Goal: Task Accomplishment & Management: Manage account settings

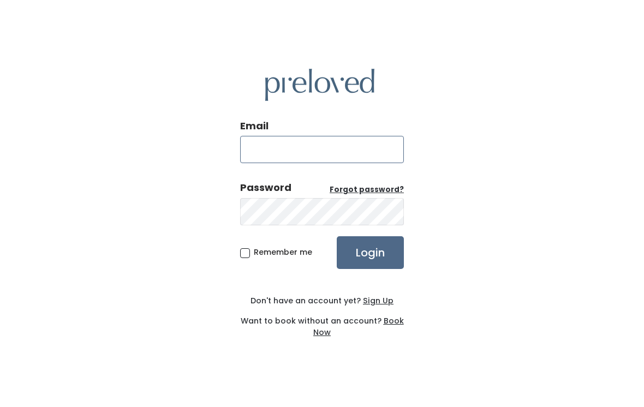
type input "[EMAIL_ADDRESS][DOMAIN_NAME]"
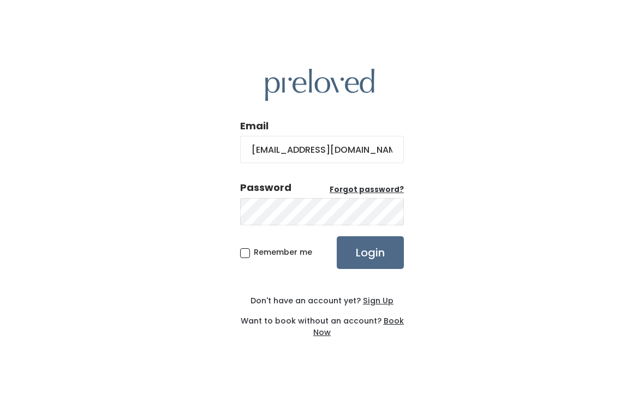
click at [370, 260] on input "Login" at bounding box center [370, 252] width 67 height 33
click at [382, 257] on input "Login" at bounding box center [370, 252] width 67 height 33
type input "[DOMAIN_NAME][EMAIL_ADDRESS][DOMAIN_NAME]"
click at [381, 266] on input "Login" at bounding box center [370, 252] width 67 height 33
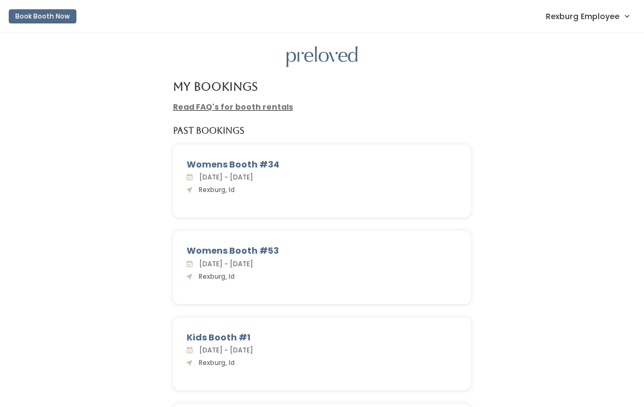
click at [567, 15] on span "Rexburg Employee" at bounding box center [583, 16] width 74 height 12
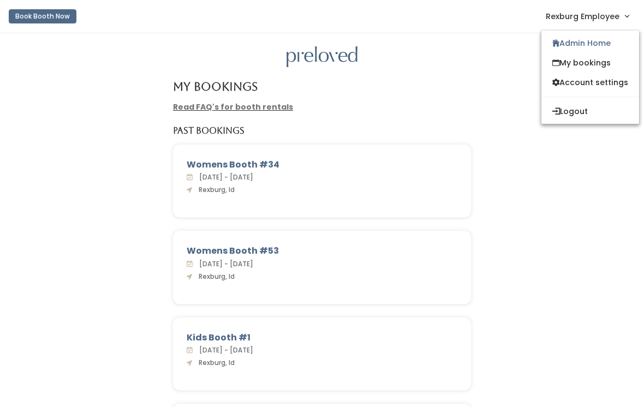
click at [575, 40] on link "Admin Home" at bounding box center [590, 43] width 98 height 20
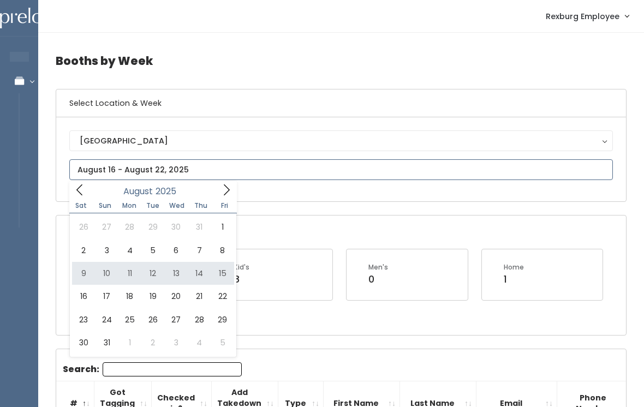
type input "August 9 to August 15"
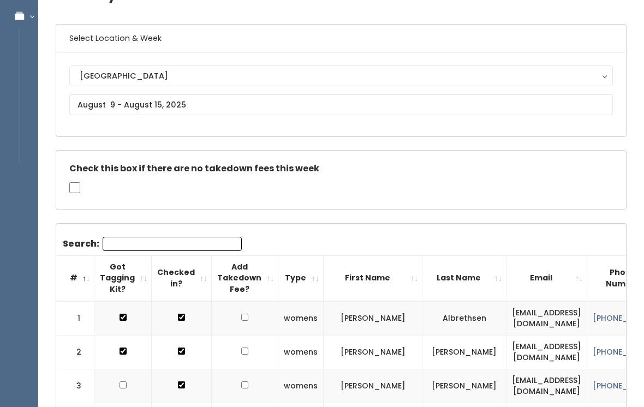
scroll to position [97, 0]
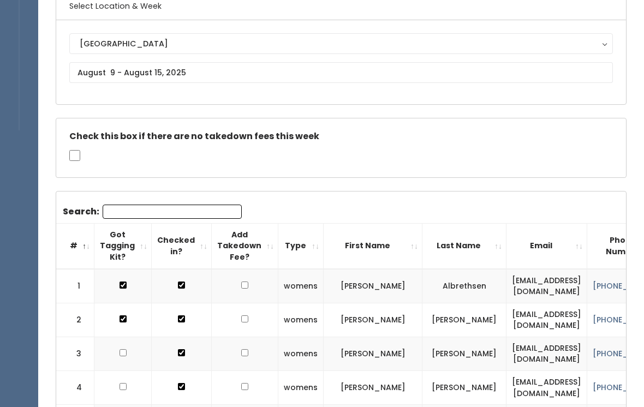
click at [202, 211] on input "Search:" at bounding box center [172, 212] width 139 height 14
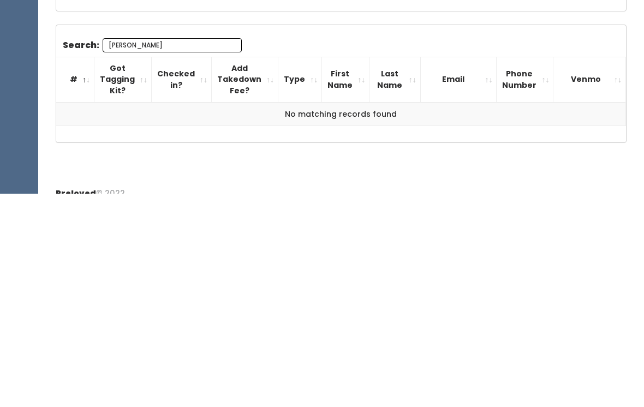
scroll to position [62, 0]
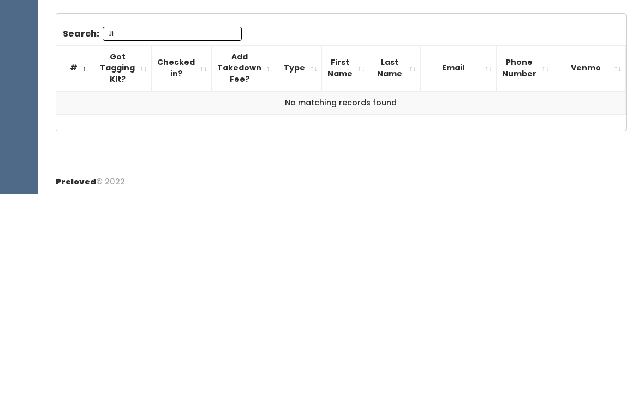
type input "J"
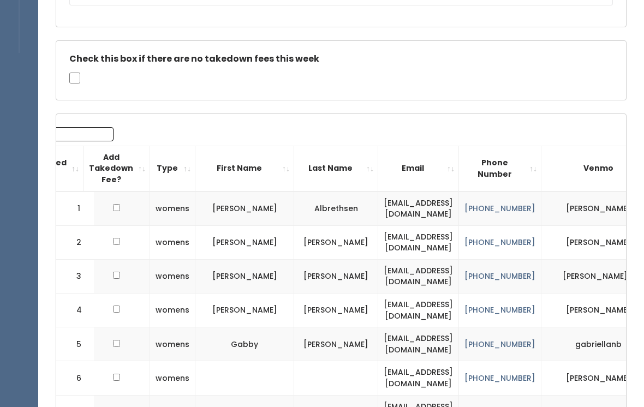
scroll to position [0, 0]
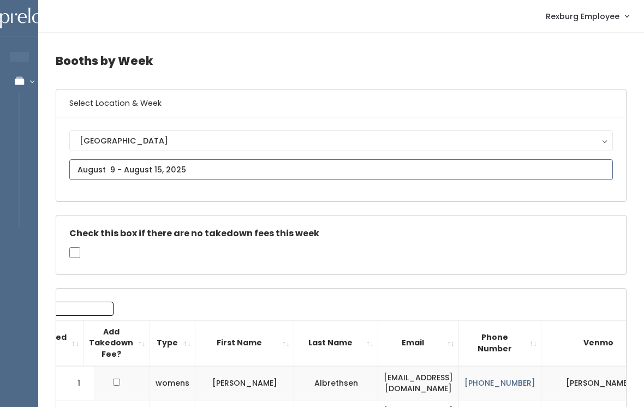
click at [291, 174] on input "text" at bounding box center [341, 169] width 544 height 21
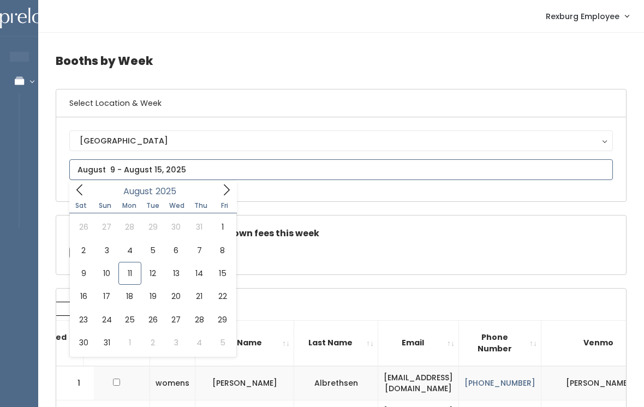
type input "August 16 to August 22"
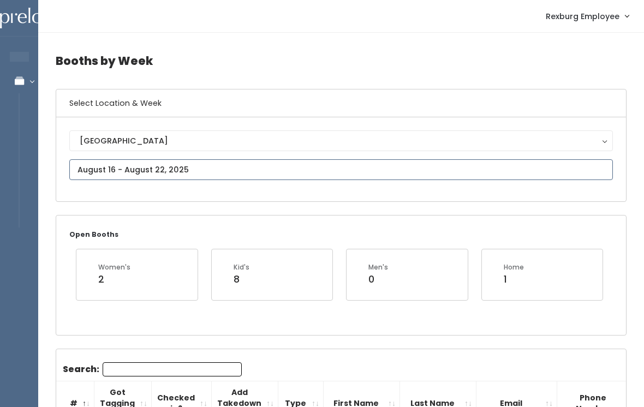
click at [301, 160] on input "text" at bounding box center [341, 169] width 544 height 21
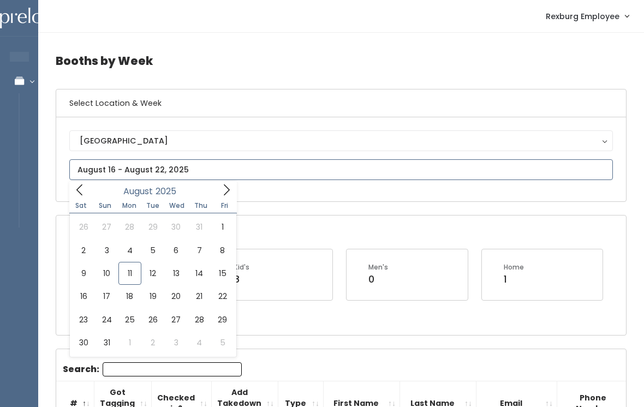
type input "August 9 to August 15"
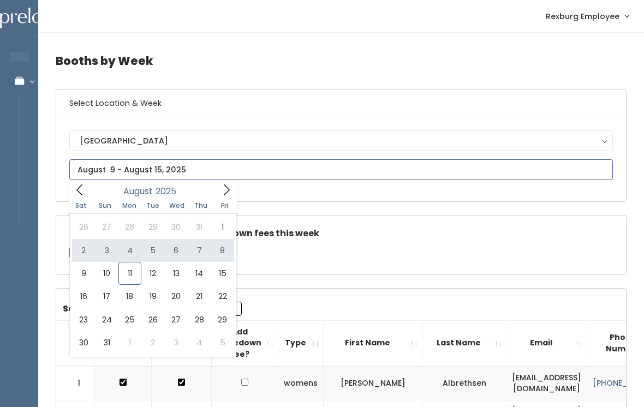
type input "August 2 to August 8"
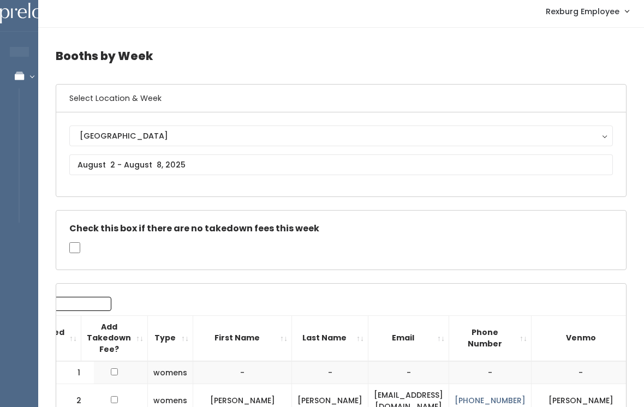
scroll to position [4, 0]
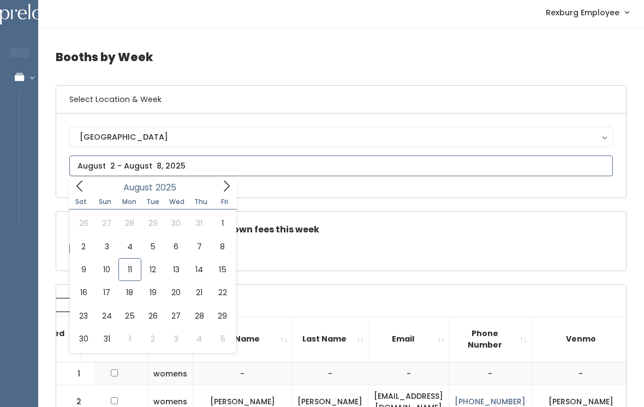
type input "August 16 to August 22"
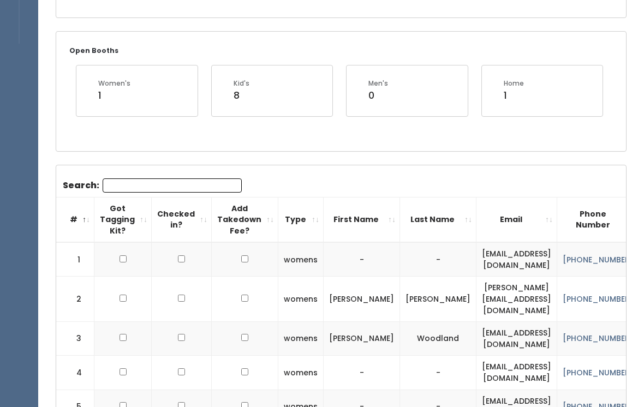
scroll to position [183, 0]
click at [108, 180] on input "Search:" at bounding box center [172, 186] width 139 height 14
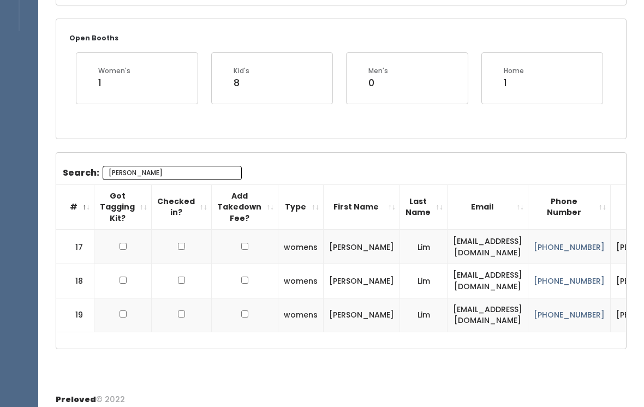
scroll to position [200, 0]
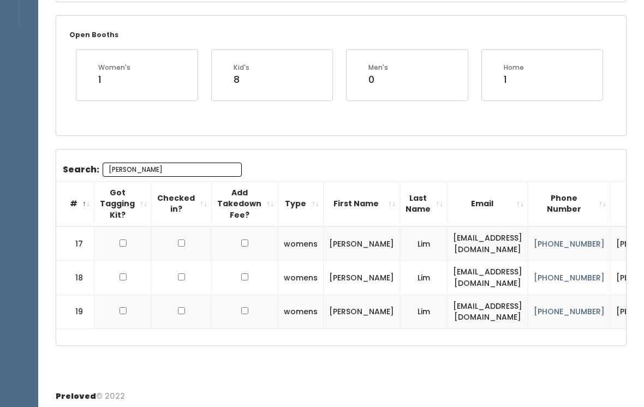
click at [188, 164] on input "[PERSON_NAME]" at bounding box center [172, 170] width 139 height 14
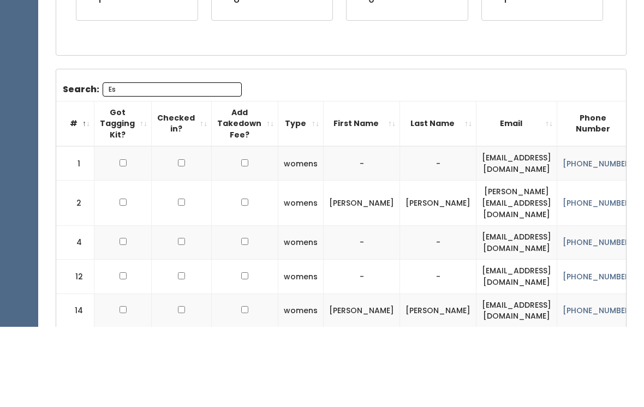
type input "E"
type input "M"
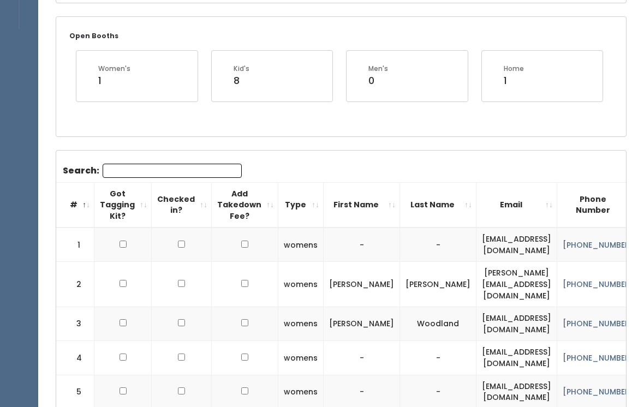
scroll to position [22, 0]
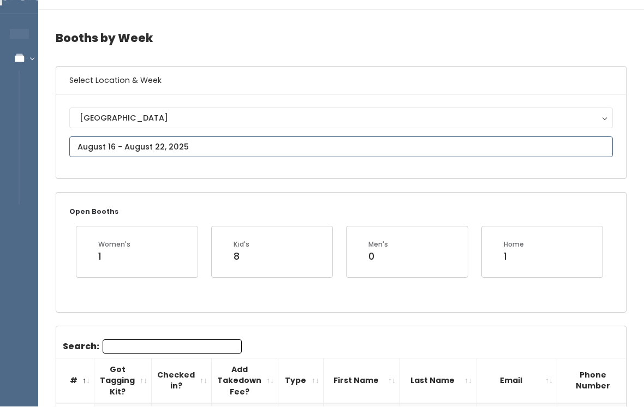
click at [200, 141] on input "text" at bounding box center [341, 147] width 544 height 21
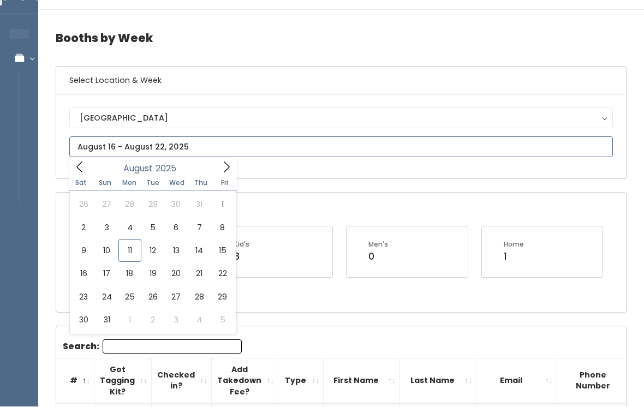
scroll to position [23, 0]
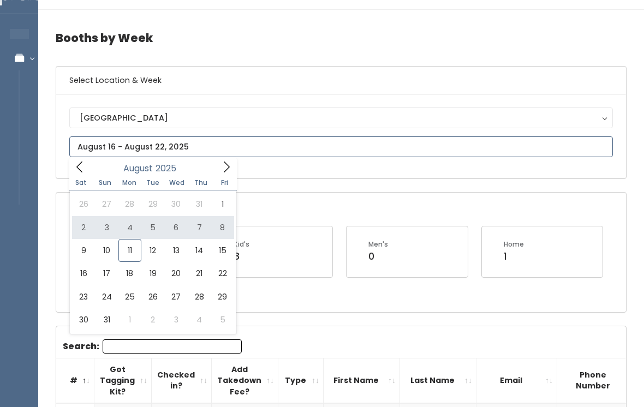
type input "August 2 to August 8"
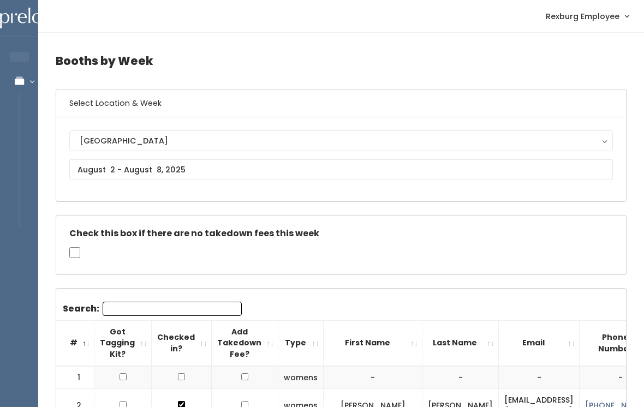
click at [177, 151] on button "[GEOGRAPHIC_DATA]" at bounding box center [341, 140] width 544 height 21
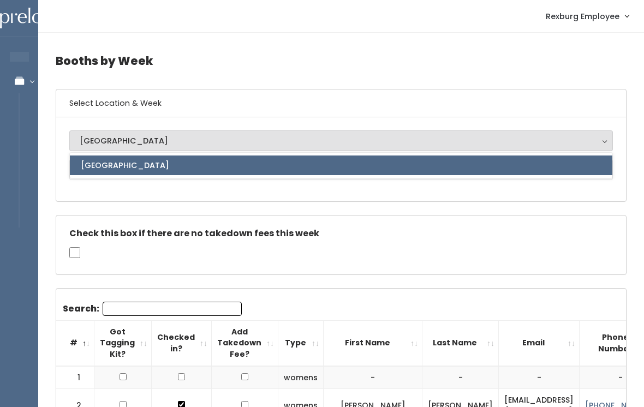
click at [185, 174] on link "[GEOGRAPHIC_DATA]" at bounding box center [341, 166] width 543 height 20
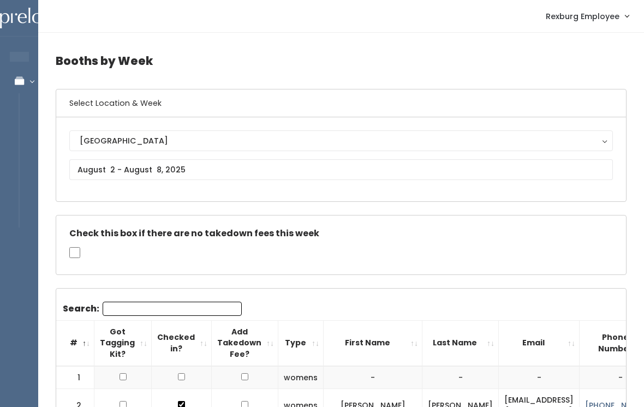
click at [214, 190] on div "Rexburg Rexburg Rexburg" at bounding box center [341, 159] width 570 height 84
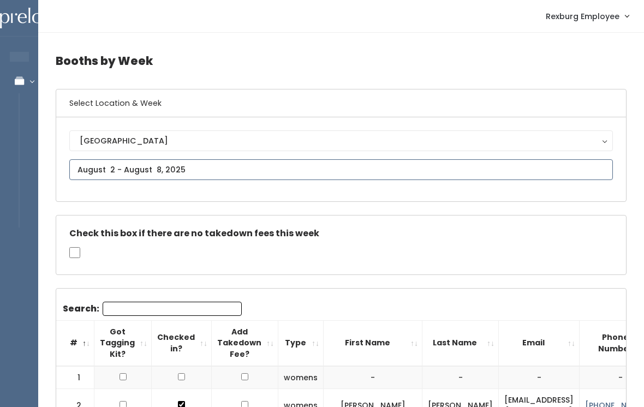
click at [209, 159] on input "text" at bounding box center [341, 169] width 544 height 21
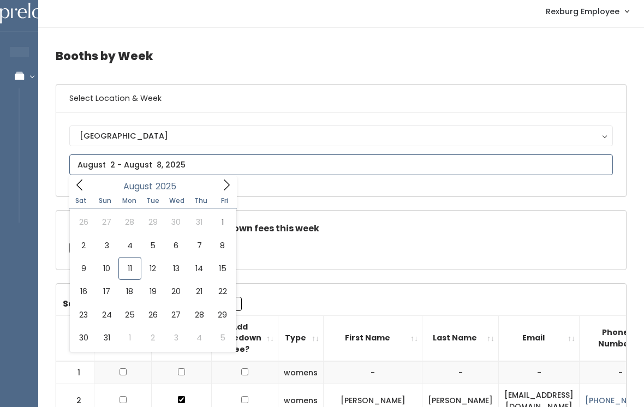
scroll to position [9, 0]
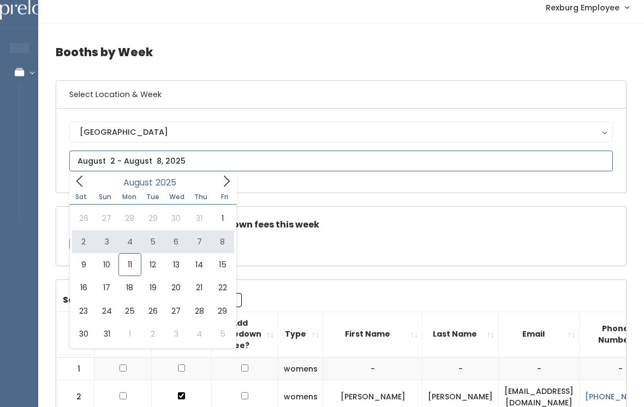
type input "August 2 to August 8"
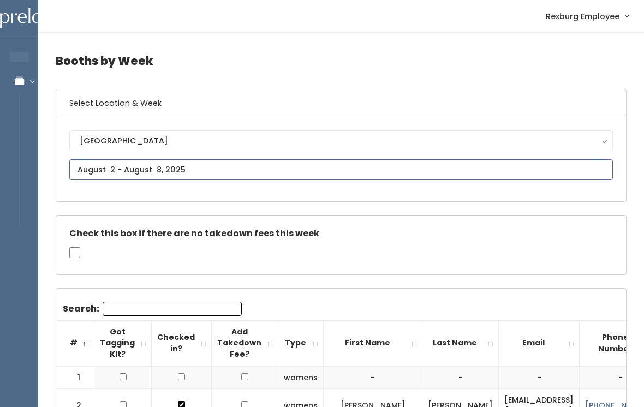
click at [166, 167] on input "text" at bounding box center [341, 169] width 544 height 21
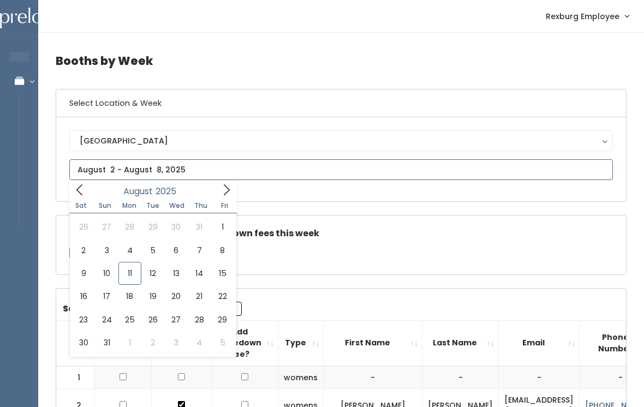
scroll to position [1, 0]
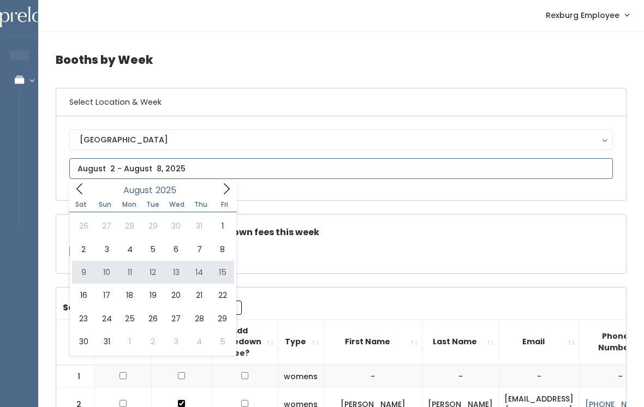
type input "[DATE] to [DATE]"
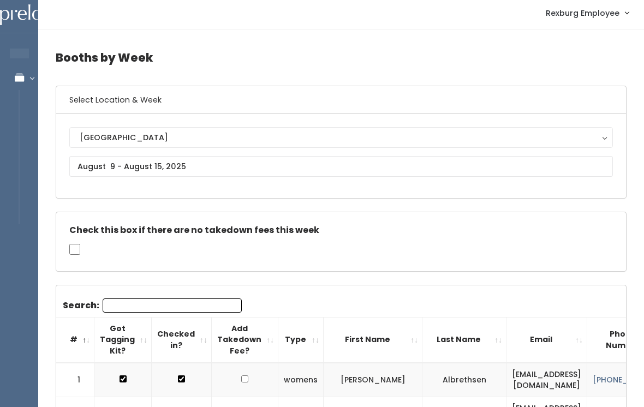
scroll to position [6, 0]
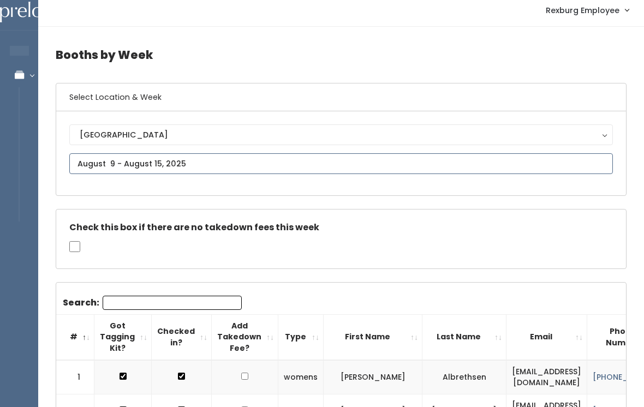
click at [192, 153] on input "text" at bounding box center [341, 163] width 544 height 21
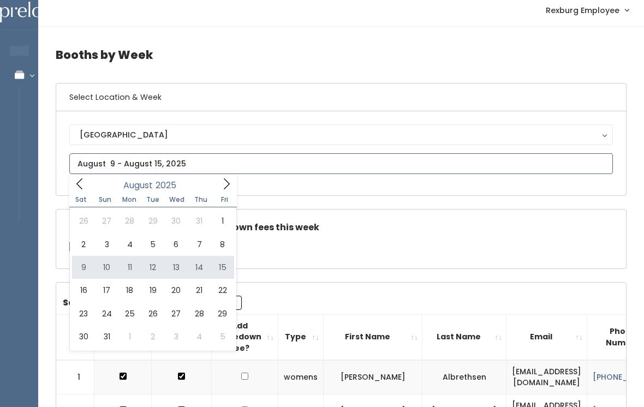
type input "August 9 to August 15"
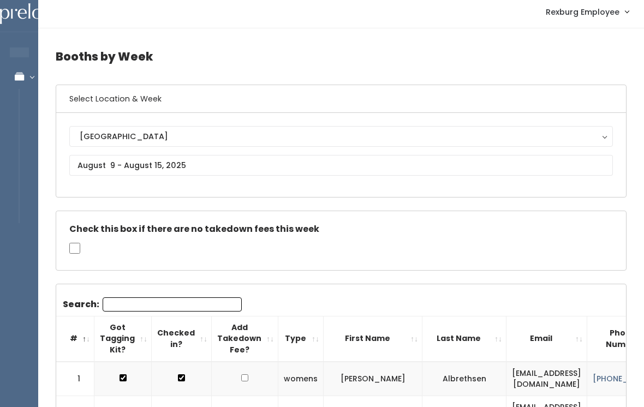
scroll to position [5, 0]
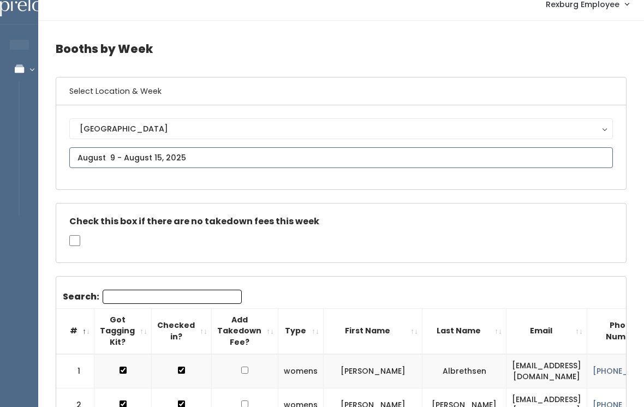
click at [159, 157] on input "text" at bounding box center [341, 157] width 544 height 21
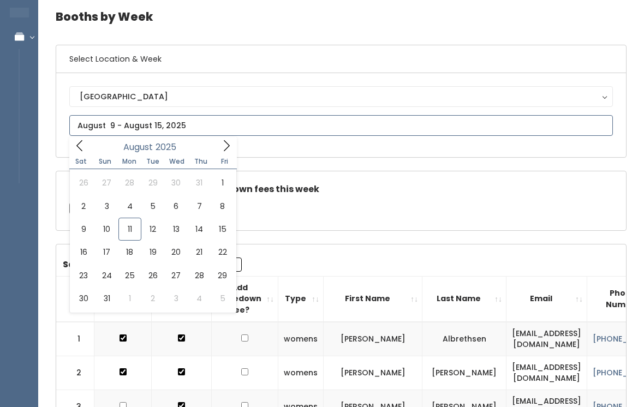
scroll to position [50, 0]
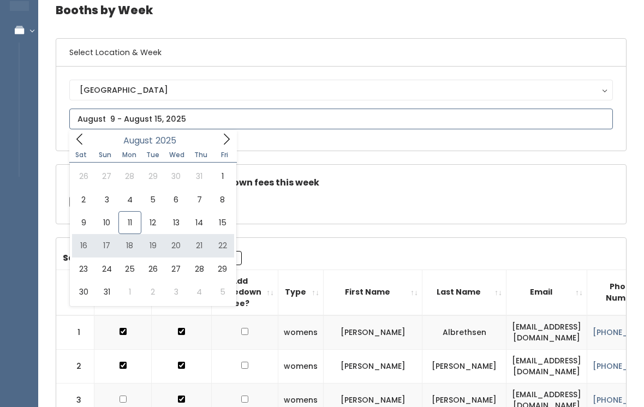
type input "August 16 to August 22"
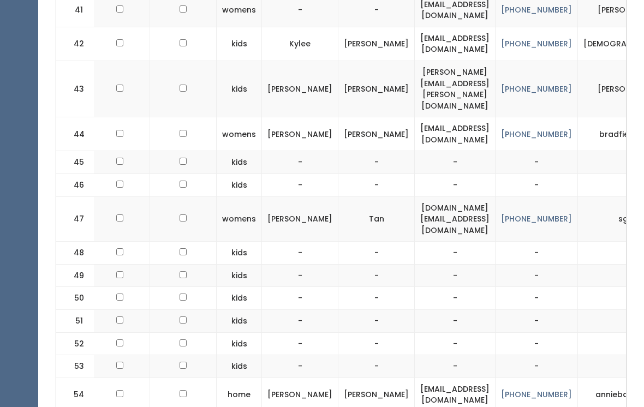
scroll to position [1872, 0]
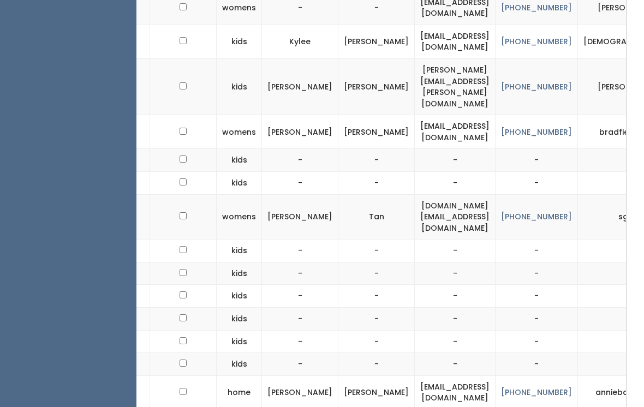
click at [291, 376] on td "[PERSON_NAME]" at bounding box center [300, 393] width 76 height 34
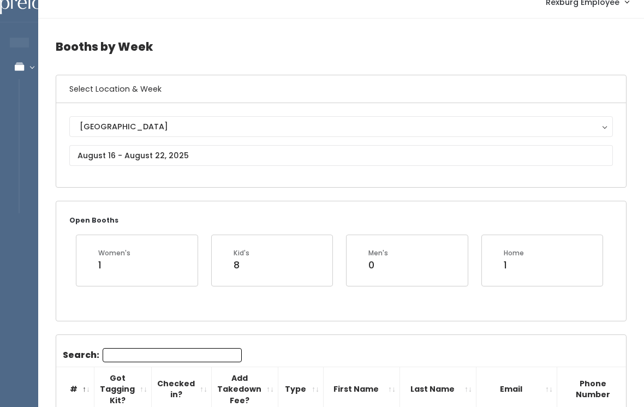
scroll to position [0, 0]
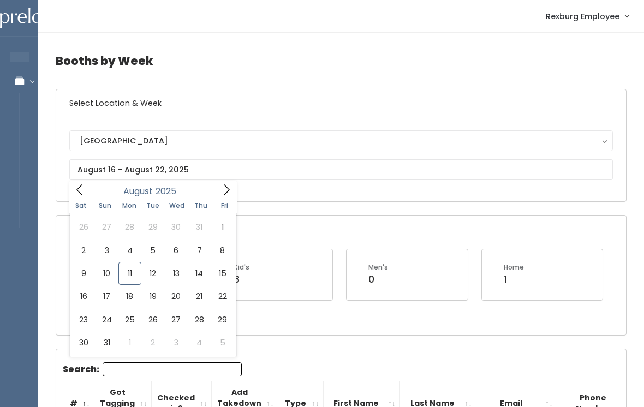
click at [354, 325] on div "Open Booths Women's 1 Kid's 8 Men's 0 Home 1" at bounding box center [341, 275] width 570 height 119
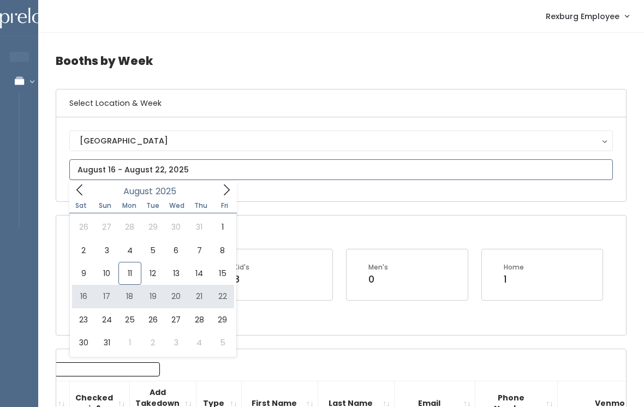
type input "August 16 to August 22"
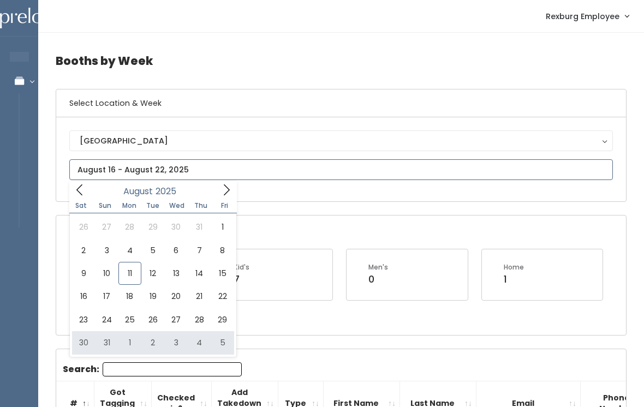
type input "August 30 to September 5"
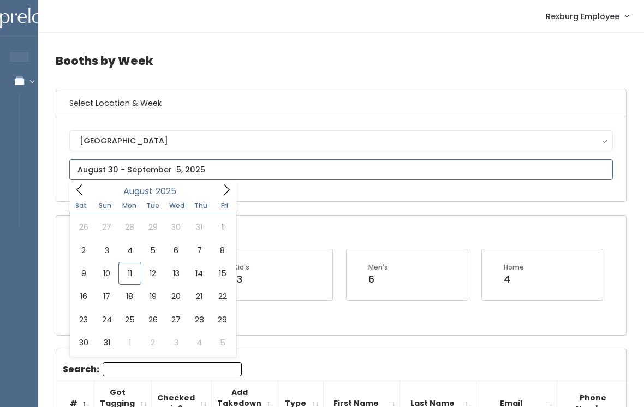
type input "[DATE] to [DATE]"
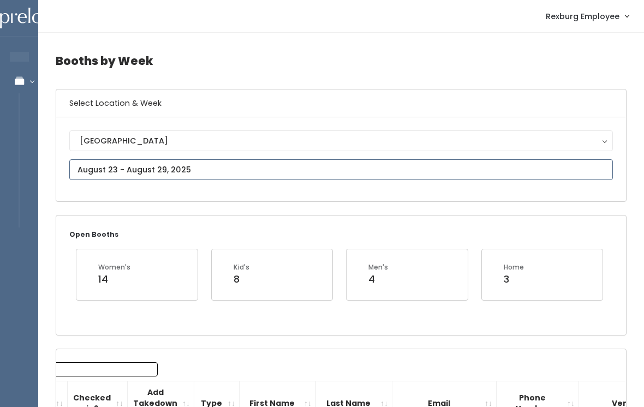
click at [344, 170] on input "text" at bounding box center [341, 169] width 544 height 21
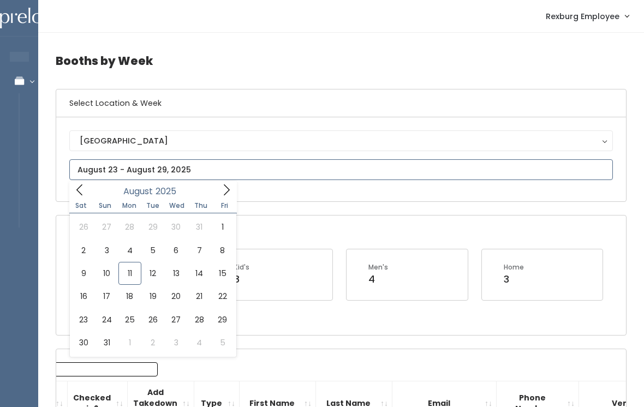
type input "August 16 to August 22"
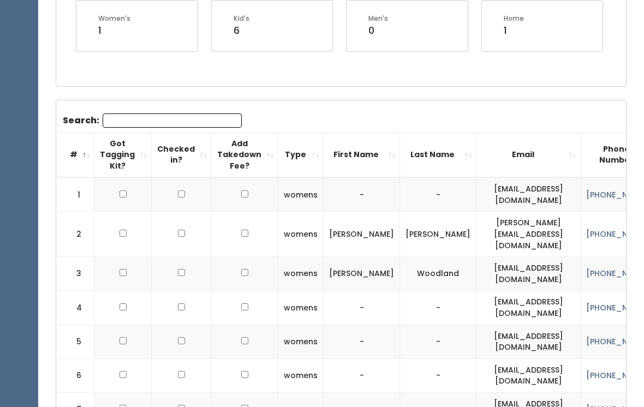
click at [196, 119] on input "Search:" at bounding box center [172, 121] width 139 height 14
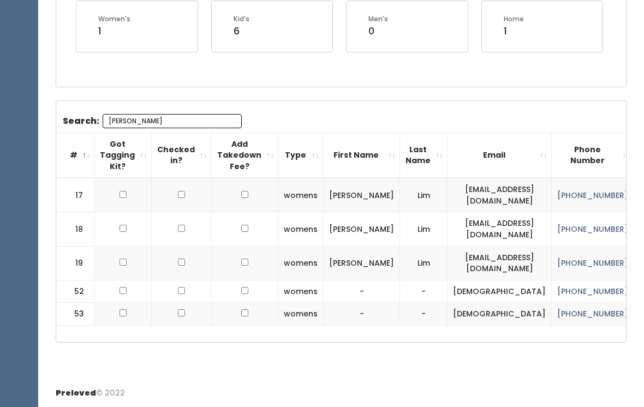
scroll to position [106, 0]
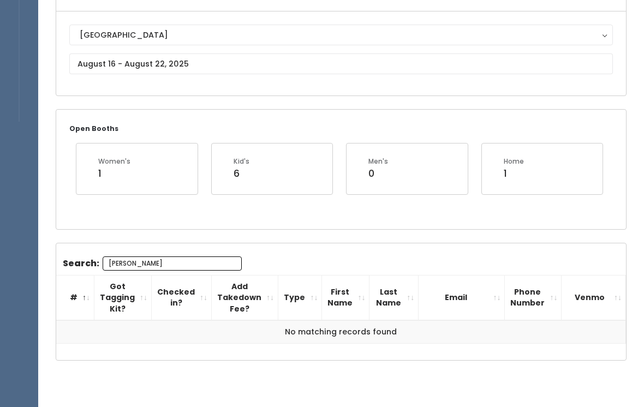
click at [197, 260] on input "[PERSON_NAME]" at bounding box center [172, 264] width 139 height 14
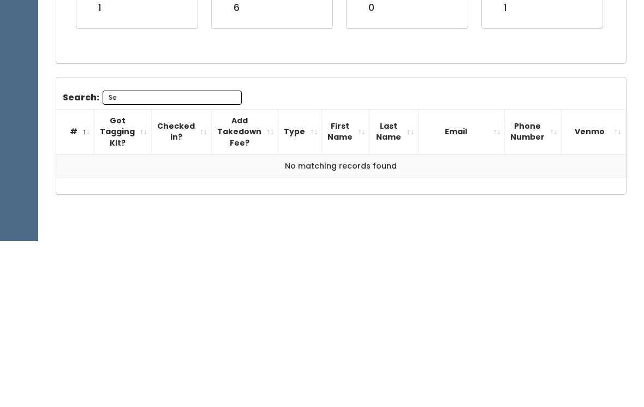
type input "S"
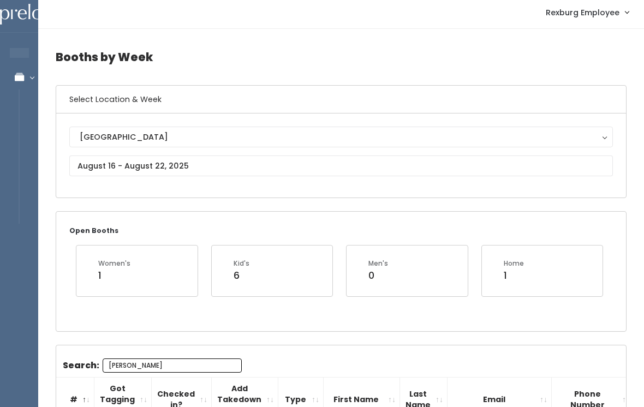
scroll to position [0, 0]
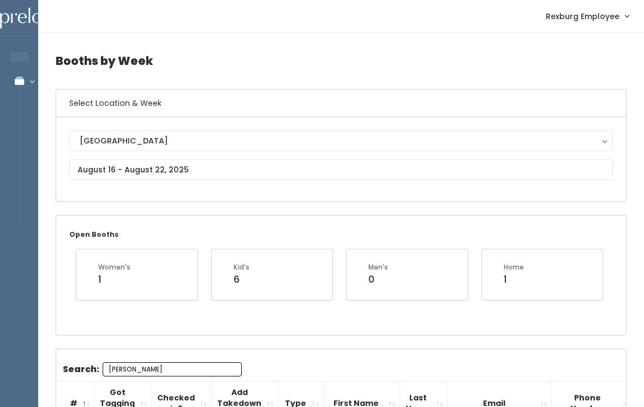
type input "[PERSON_NAME]"
click at [308, 341] on div "Booths by Week Select Location & Week [GEOGRAPHIC_DATA] [GEOGRAPHIC_DATA] Open …" at bounding box center [341, 330] width 606 height 594
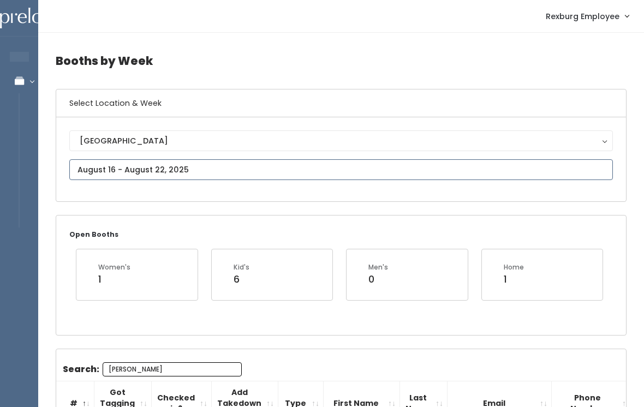
click at [247, 179] on input "text" at bounding box center [341, 169] width 544 height 21
type input "August 23 to August 29"
click at [316, 170] on input "text" at bounding box center [341, 169] width 544 height 21
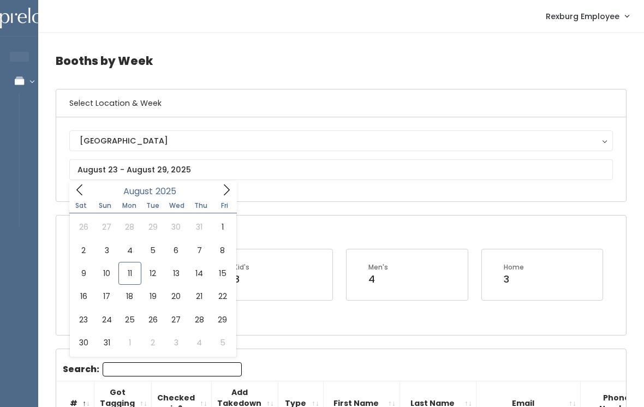
click at [277, 228] on div "Open Booths Women's 14 Kid's 8 Men's 4 Home 3" at bounding box center [341, 275] width 570 height 119
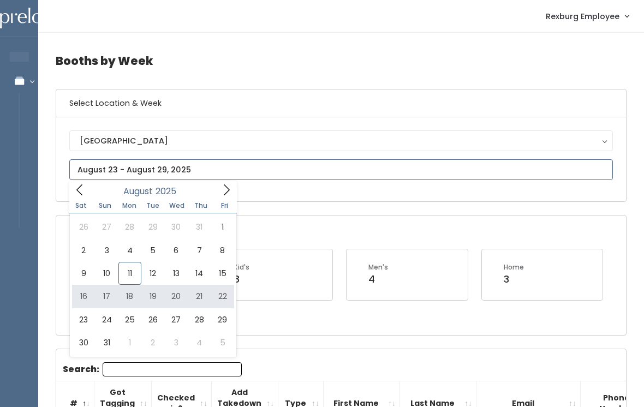
type input "August 16 to August 22"
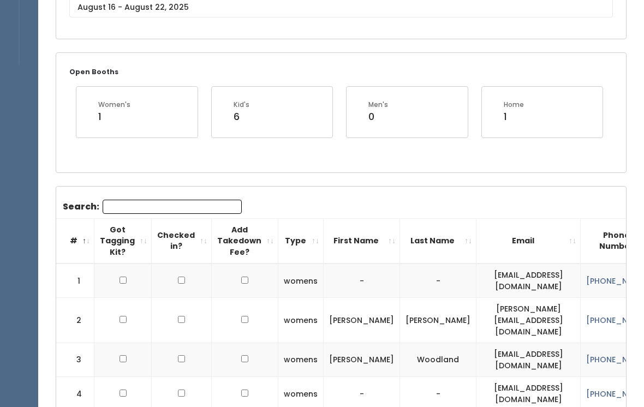
scroll to position [164, 0]
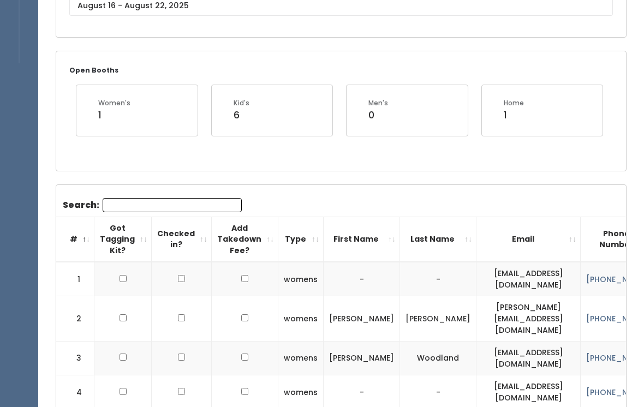
click at [121, 200] on input "Search:" at bounding box center [172, 205] width 139 height 14
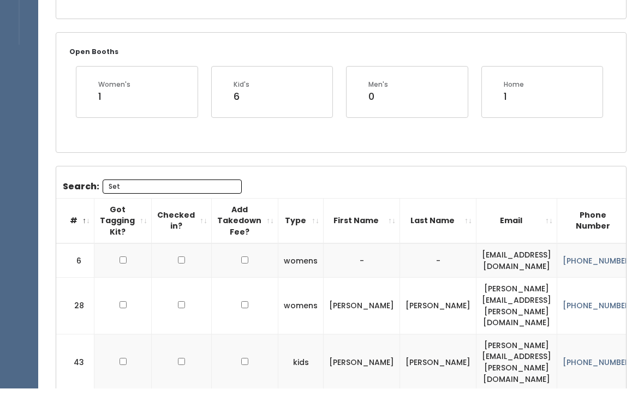
scroll to position [106, 0]
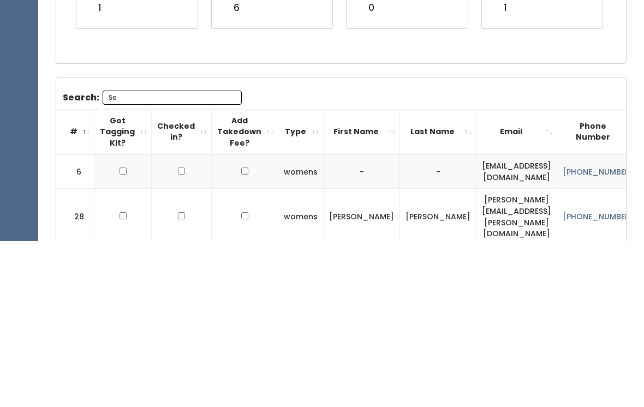
type input "S"
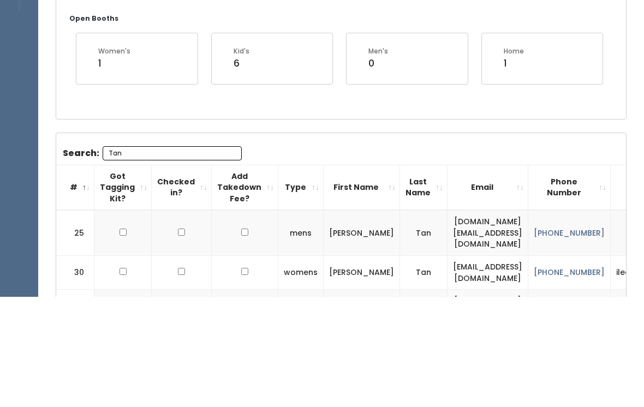
scroll to position [216, 0]
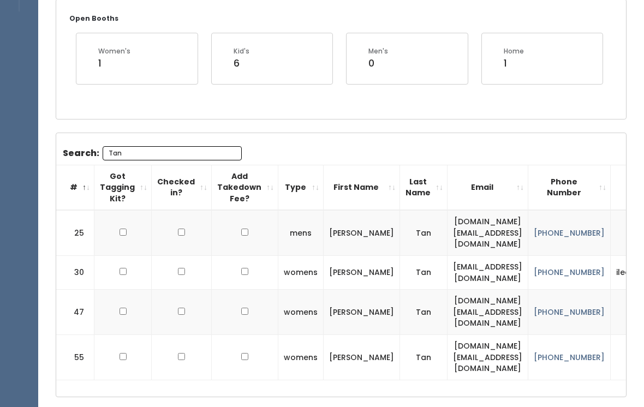
type input "Tan"
click at [382, 372] on div "Booths by Week Select Location & Week [GEOGRAPHIC_DATA] [GEOGRAPHIC_DATA] Open …" at bounding box center [341, 125] width 606 height 617
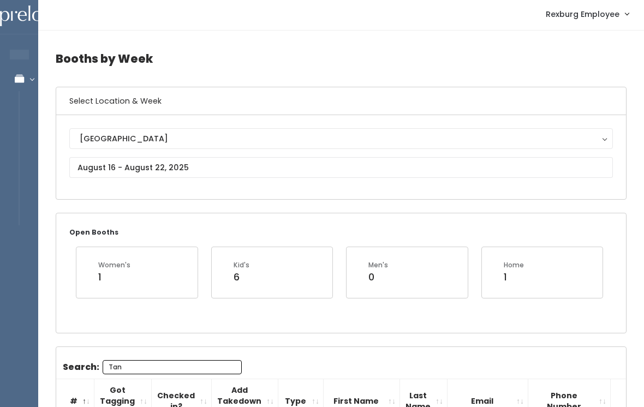
scroll to position [0, 0]
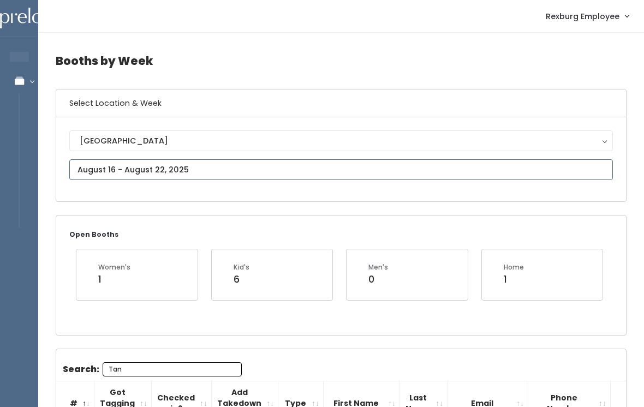
click at [109, 161] on input "text" at bounding box center [341, 169] width 544 height 21
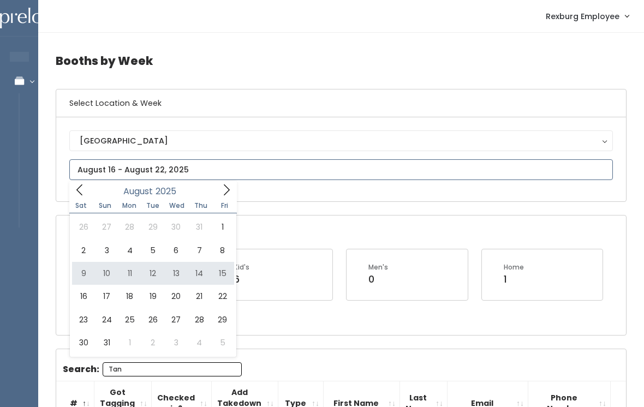
type input "[DATE] to [DATE]"
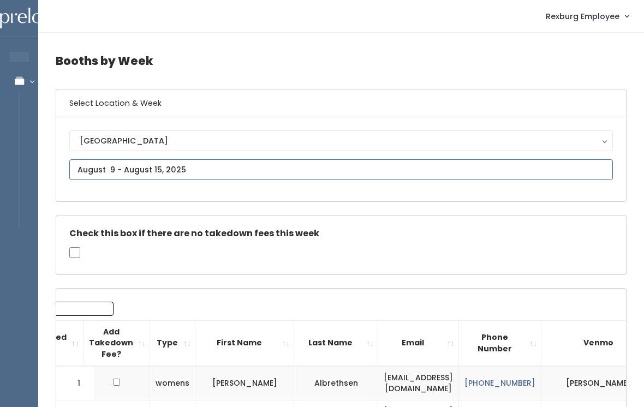
click at [89, 164] on input "text" at bounding box center [341, 169] width 544 height 21
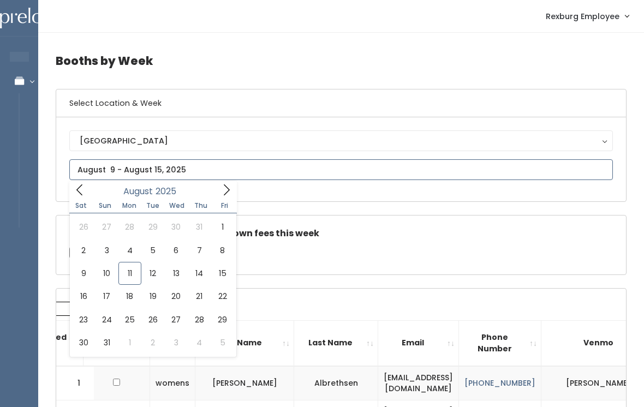
type input "[DATE] to [DATE]"
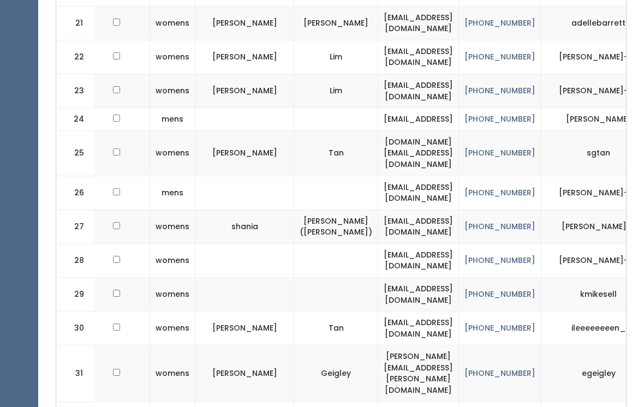
scroll to position [1038, 0]
